Goal: Find specific page/section: Find specific page/section

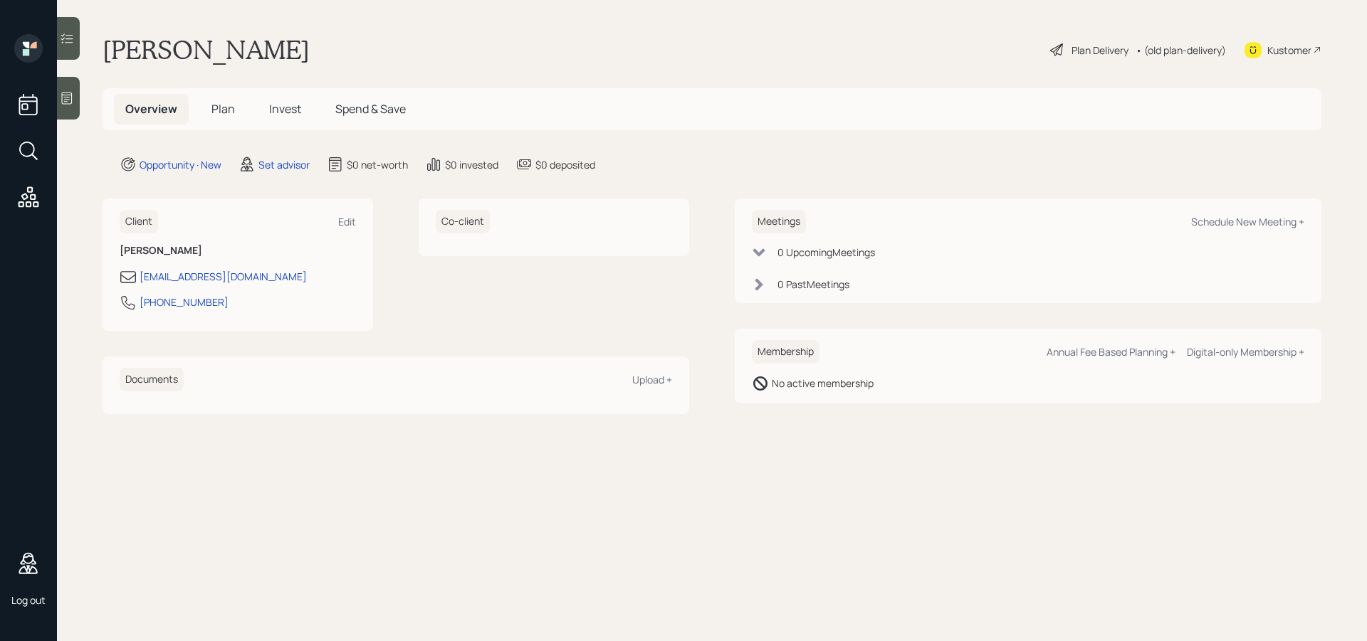
click at [382, 109] on span "Spend & Save" at bounding box center [370, 109] width 70 height 16
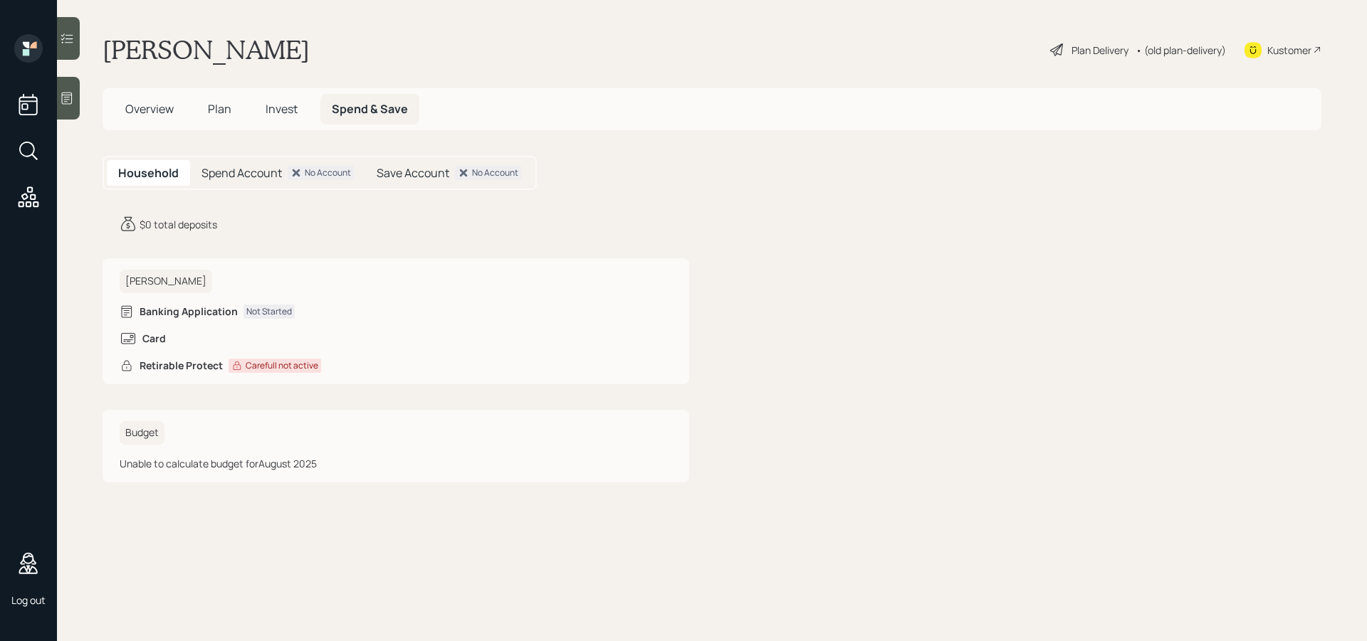
click at [157, 110] on span "Overview" at bounding box center [149, 109] width 48 height 16
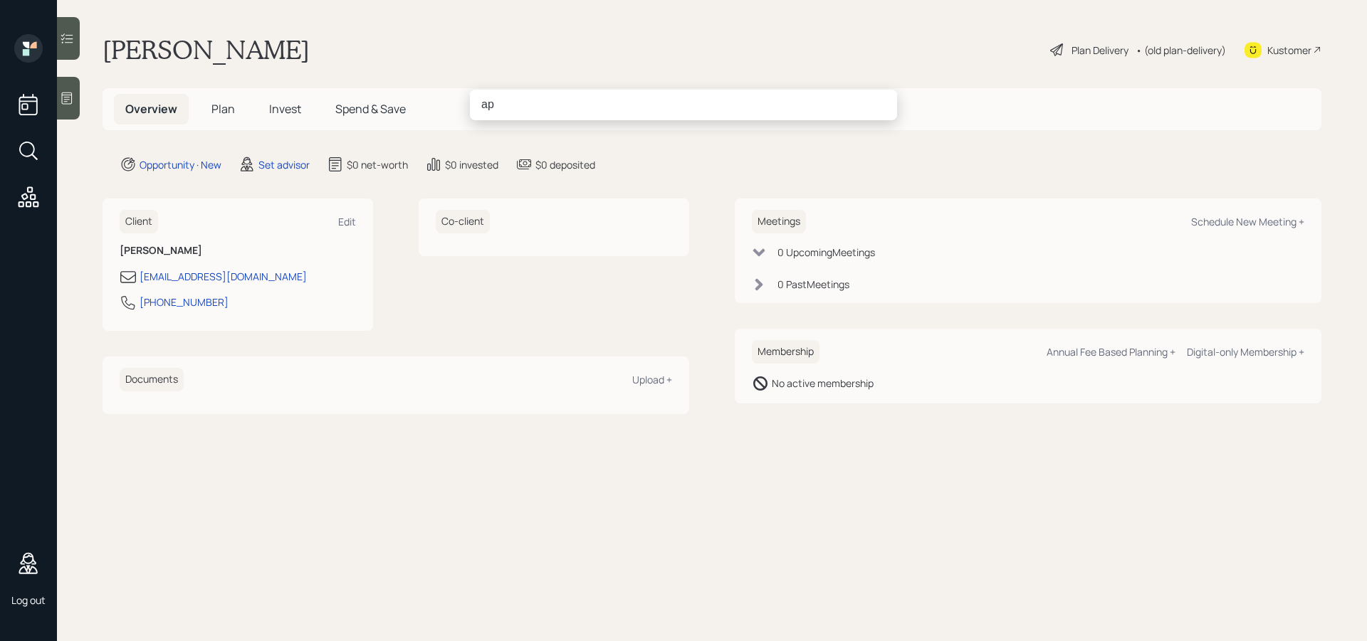
type input "a"
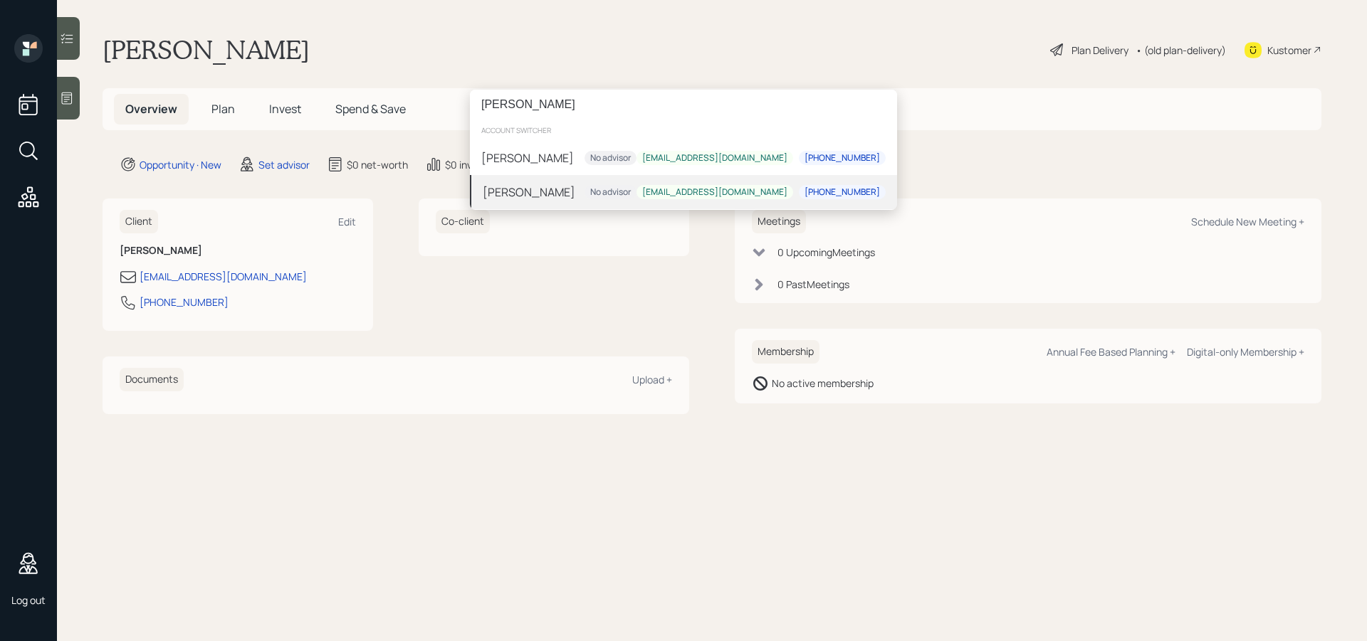
type input "[PERSON_NAME]"
click at [562, 190] on div "[PERSON_NAME] No advisor [EMAIL_ADDRESS][DOMAIN_NAME] [PHONE_NUMBER]" at bounding box center [683, 192] width 427 height 34
